Goal: Task Accomplishment & Management: Use online tool/utility

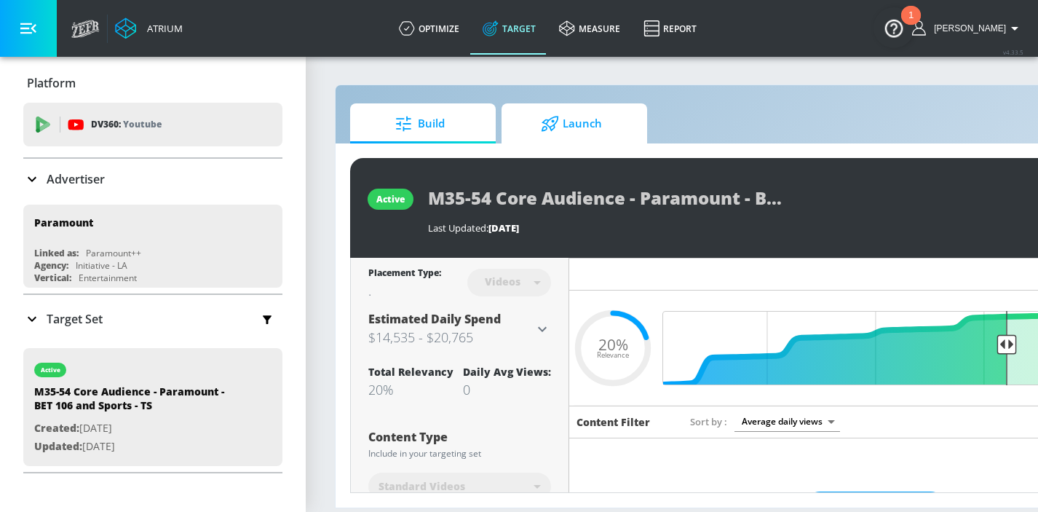
click at [574, 124] on span "Launch" at bounding box center [571, 123] width 111 height 35
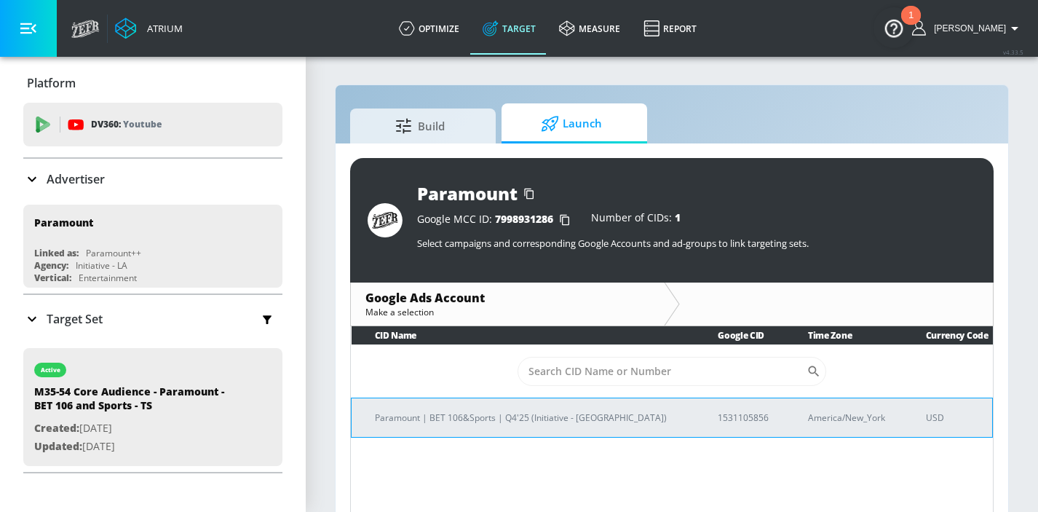
click at [514, 419] on p "Paramount | BET 106&Sports | Q4'25 (Initiative - LA)" at bounding box center [529, 417] width 308 height 15
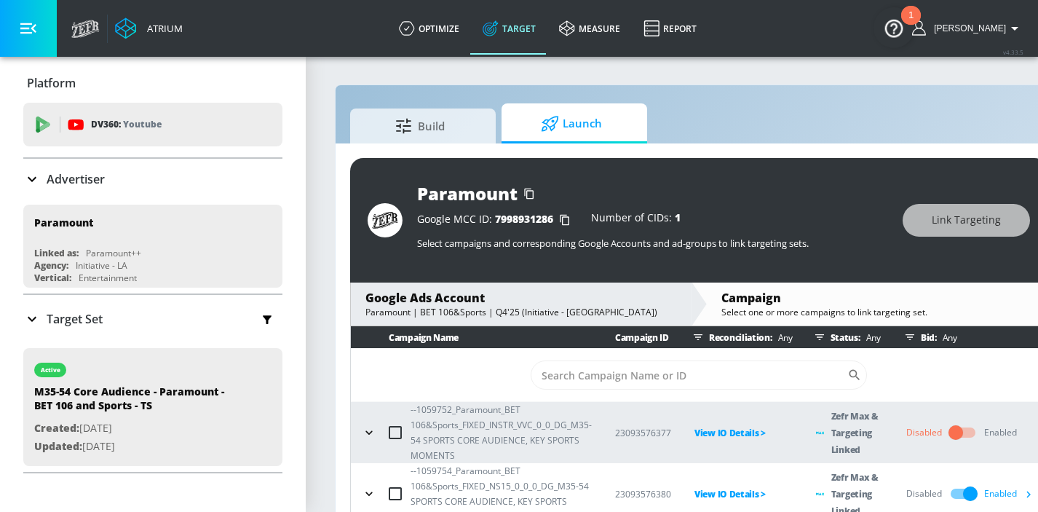
click at [909, 339] on icon "button" at bounding box center [910, 337] width 12 height 12
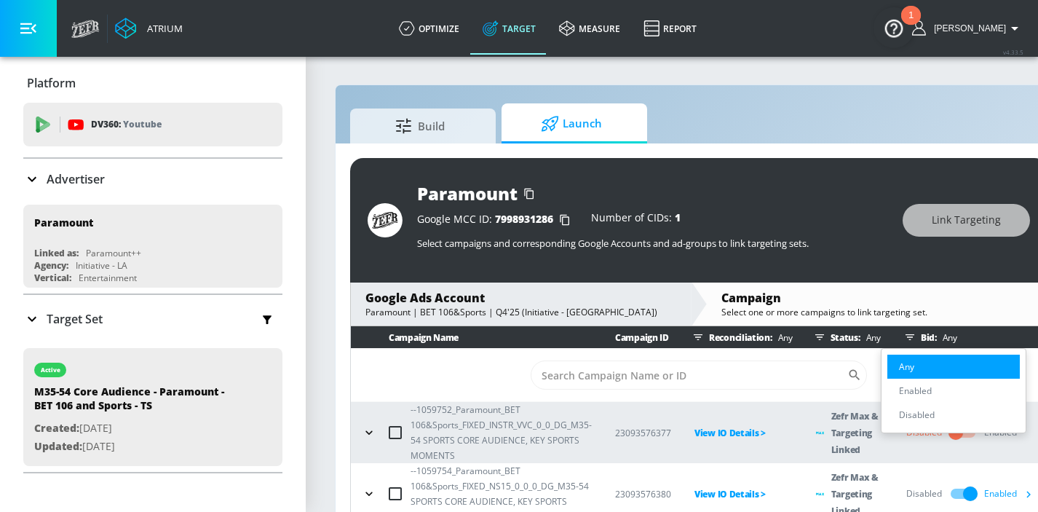
click at [907, 333] on div at bounding box center [519, 256] width 1038 height 512
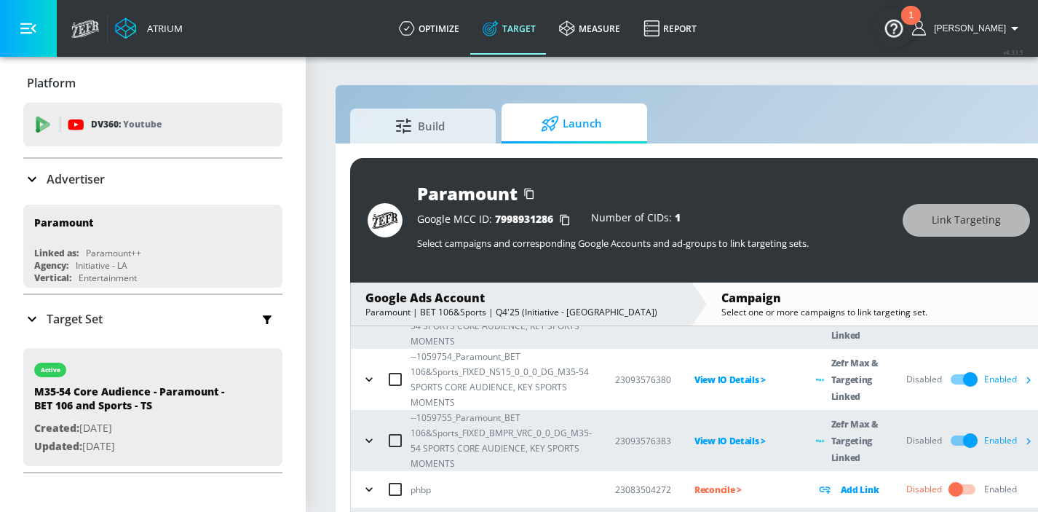
scroll to position [116, 0]
click at [1014, 381] on div "Enabled" at bounding box center [1011, 378] width 55 height 22
click at [1026, 379] on icon "button" at bounding box center [1028, 378] width 15 height 15
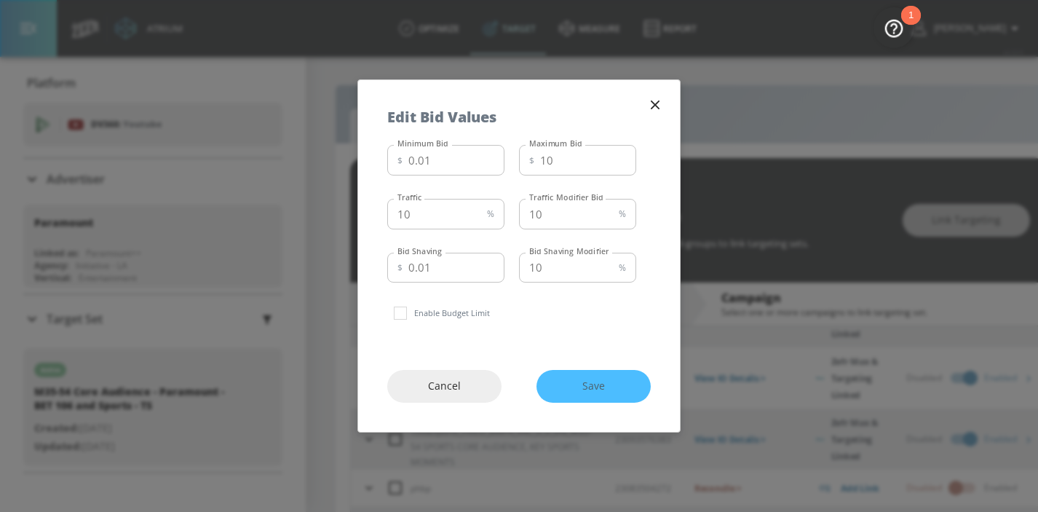
click at [657, 107] on icon "button" at bounding box center [655, 104] width 9 height 9
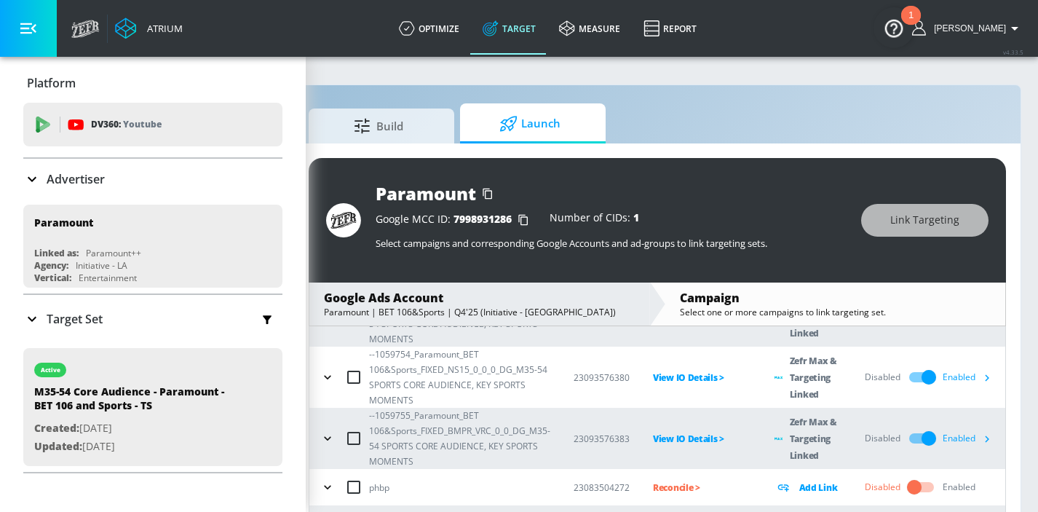
scroll to position [12, 41]
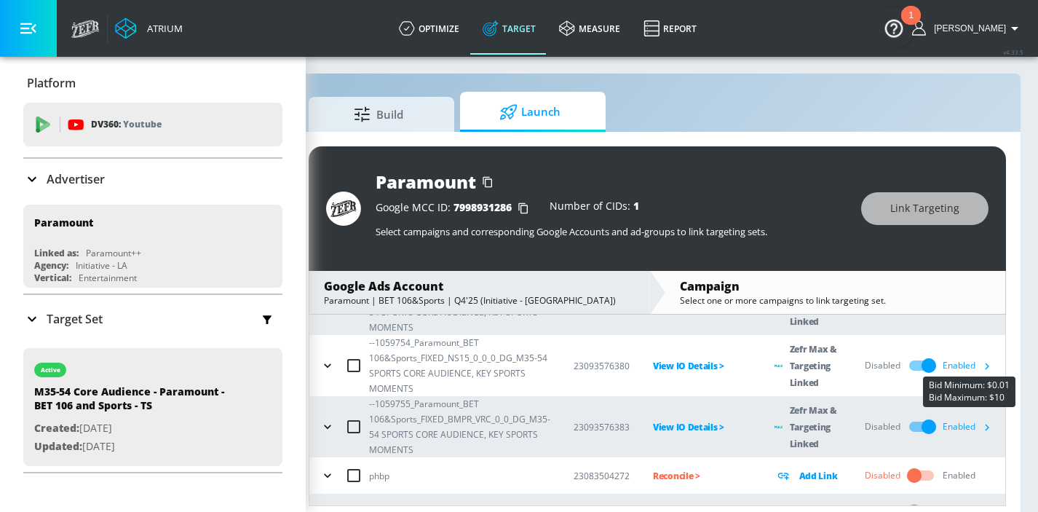
click at [990, 368] on icon "button" at bounding box center [986, 365] width 15 height 15
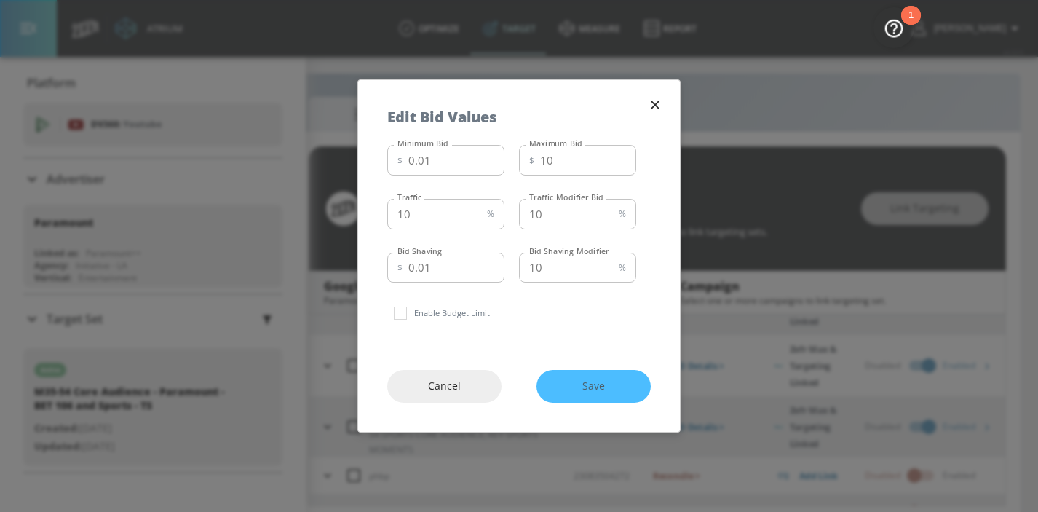
click at [654, 108] on icon "button" at bounding box center [655, 105] width 16 height 16
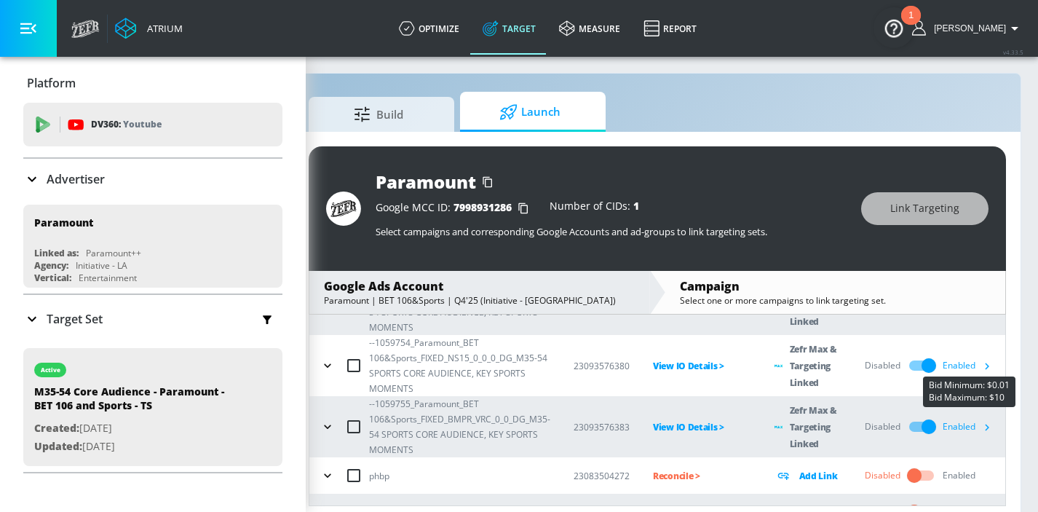
click at [991, 366] on icon "button" at bounding box center [986, 365] width 15 height 15
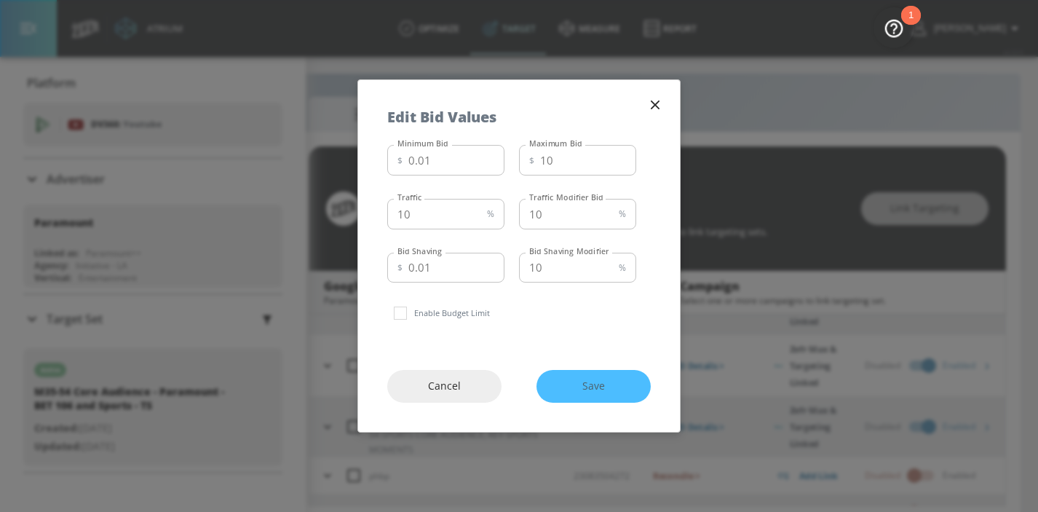
click at [657, 108] on icon "button" at bounding box center [655, 105] width 16 height 16
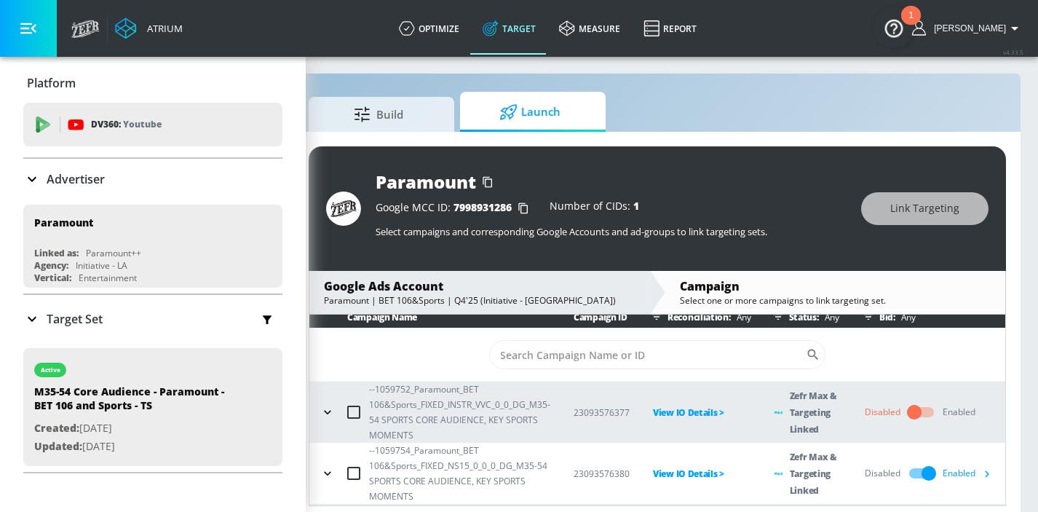
scroll to position [82, 0]
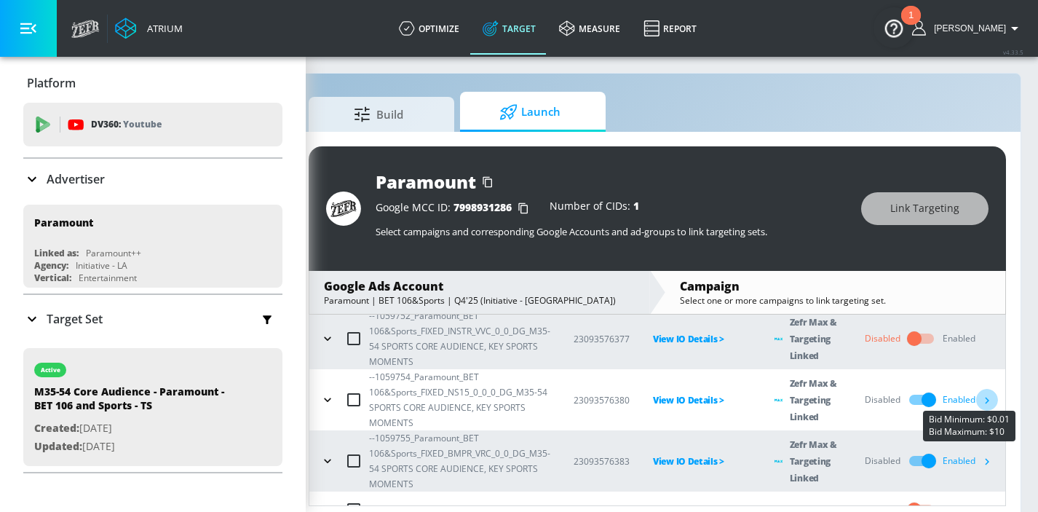
click at [986, 403] on icon "button" at bounding box center [988, 400] width 4 height 7
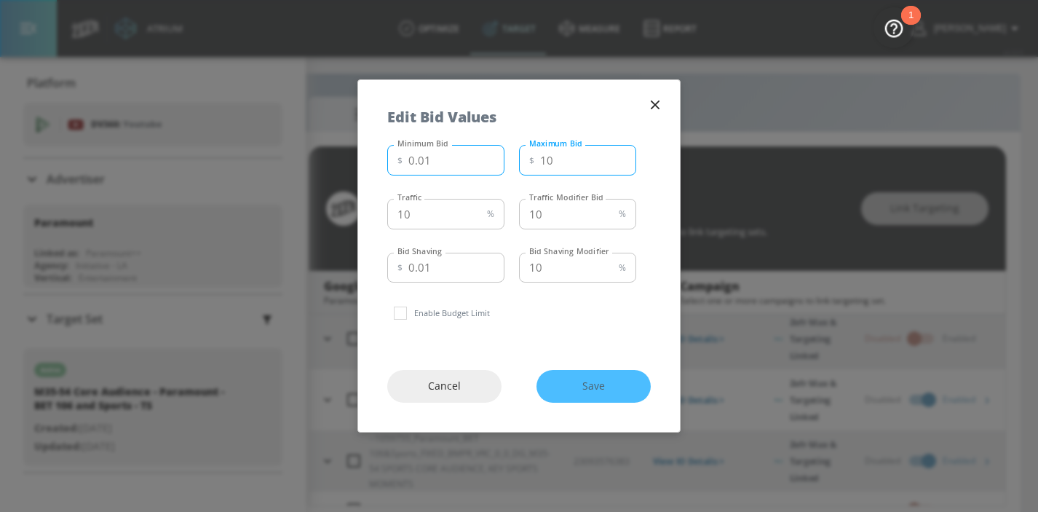
drag, startPoint x: 574, startPoint y: 162, endPoint x: 504, endPoint y: 163, distance: 70.6
click at [507, 163] on div "Minimum Bid $ 0.01 Minimum Bid Maximum Bid $ 10 Maximum Bid" at bounding box center [511, 158] width 249 height 39
type input "12"
click at [615, 388] on span "Save" at bounding box center [594, 386] width 56 height 18
click at [555, 390] on div "Cancel Save" at bounding box center [519, 386] width 322 height 91
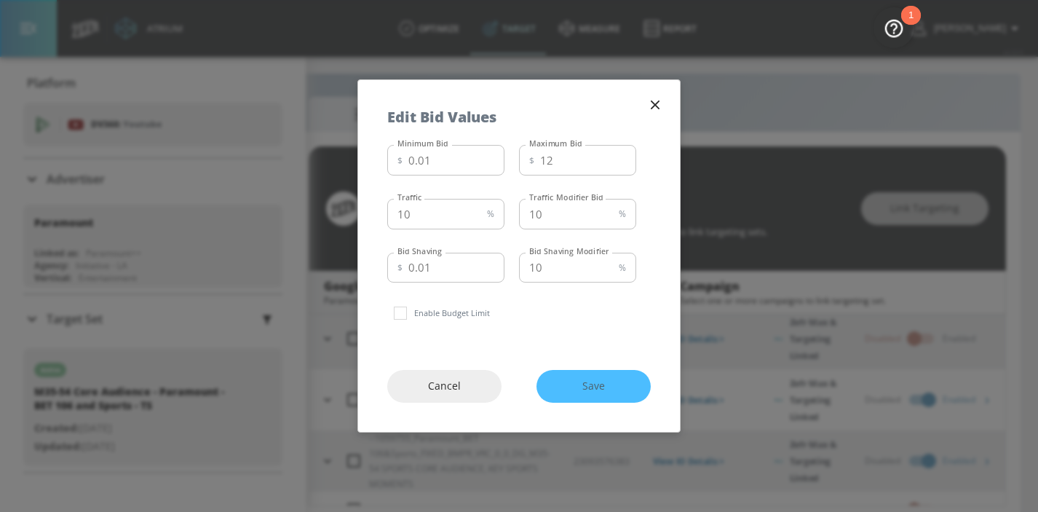
click at [656, 106] on icon "button" at bounding box center [655, 104] width 9 height 9
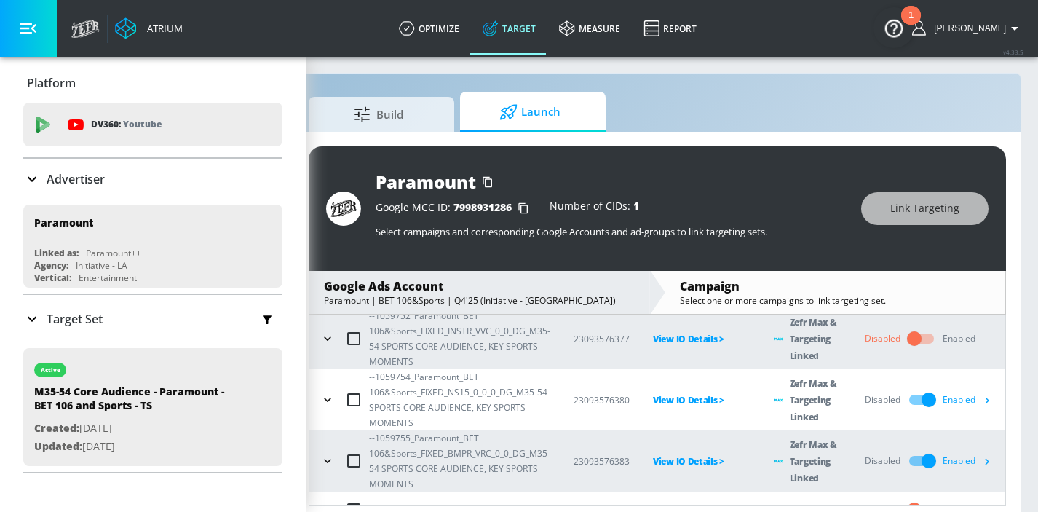
click at [984, 398] on icon "button" at bounding box center [986, 399] width 15 height 15
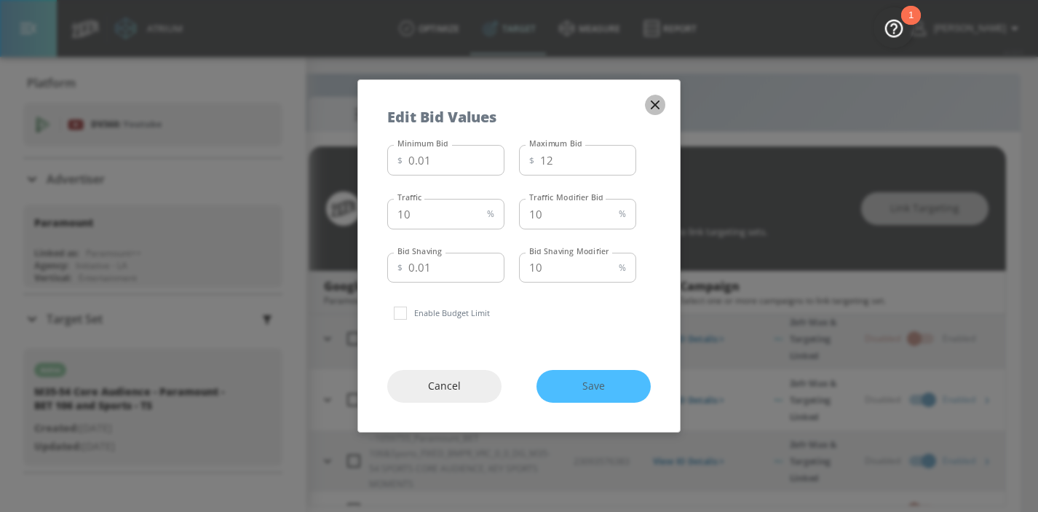
click at [660, 107] on icon "button" at bounding box center [655, 105] width 16 height 16
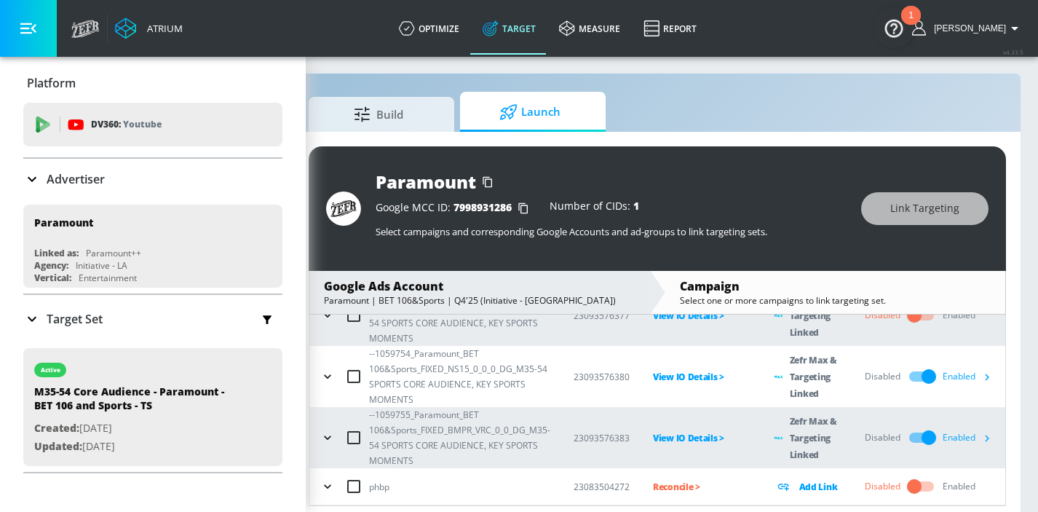
scroll to position [116, 0]
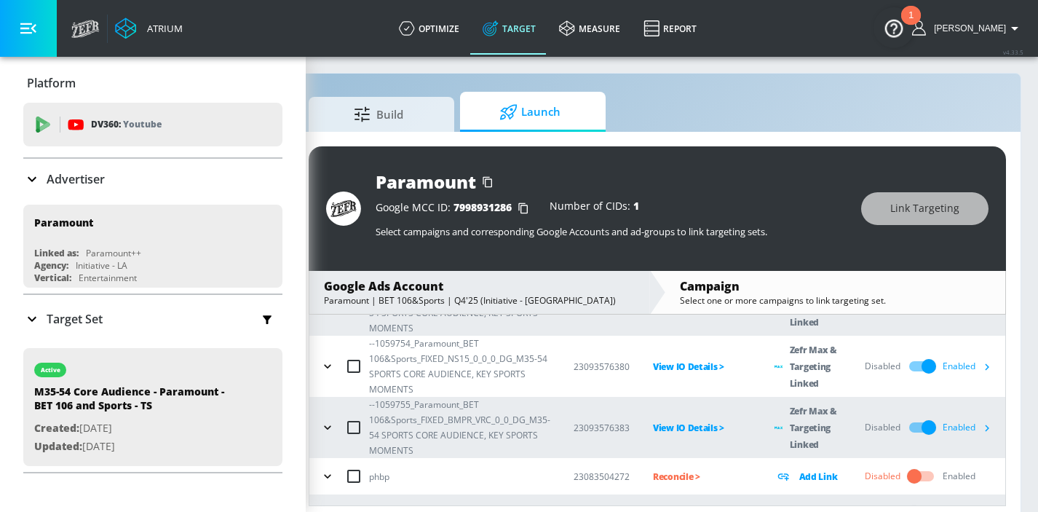
click at [989, 431] on icon "button" at bounding box center [986, 427] width 15 height 15
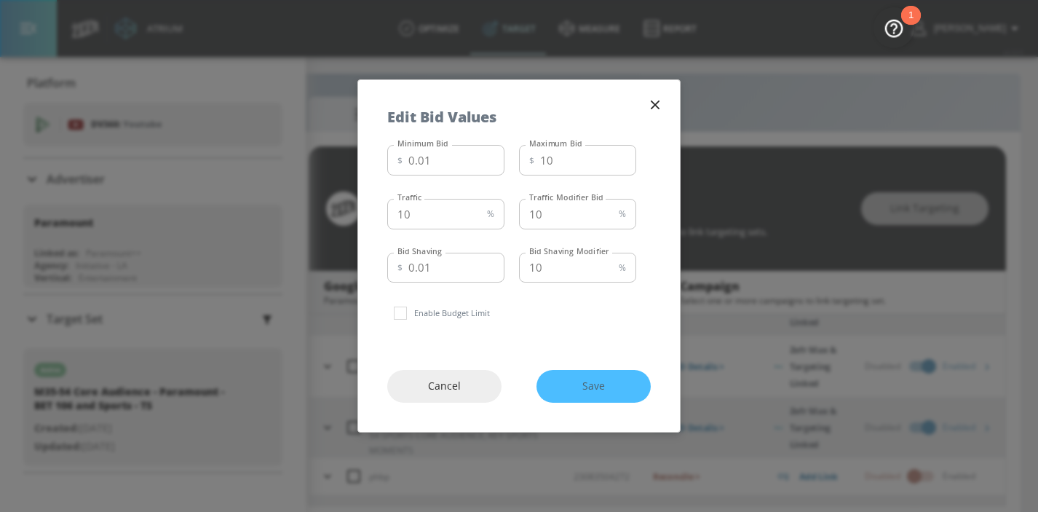
click at [654, 107] on icon "button" at bounding box center [655, 104] width 9 height 9
